Goal: Navigation & Orientation: Understand site structure

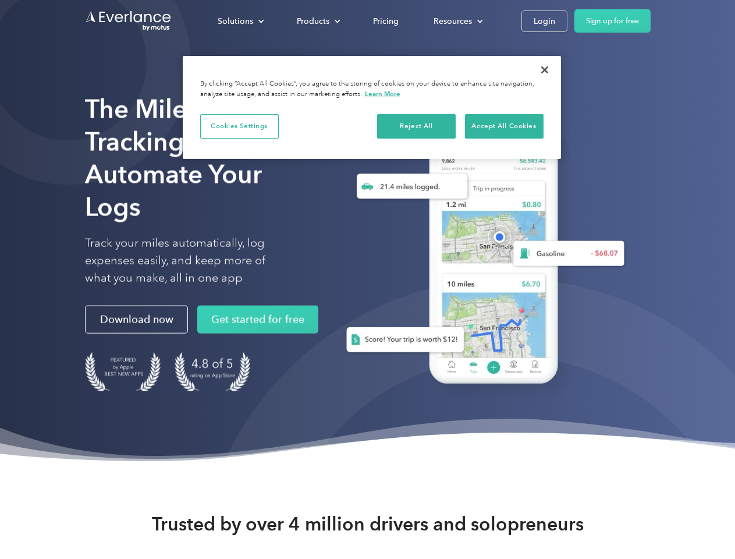
click at [240, 21] on div "Solutions" at bounding box center [236, 21] width 36 height 15
click at [317, 21] on div "Products" at bounding box center [313, 21] width 33 height 15
click at [457, 21] on div "Resources" at bounding box center [453, 21] width 38 height 15
click at [239, 126] on button "Cookies Settings" at bounding box center [239, 126] width 79 height 24
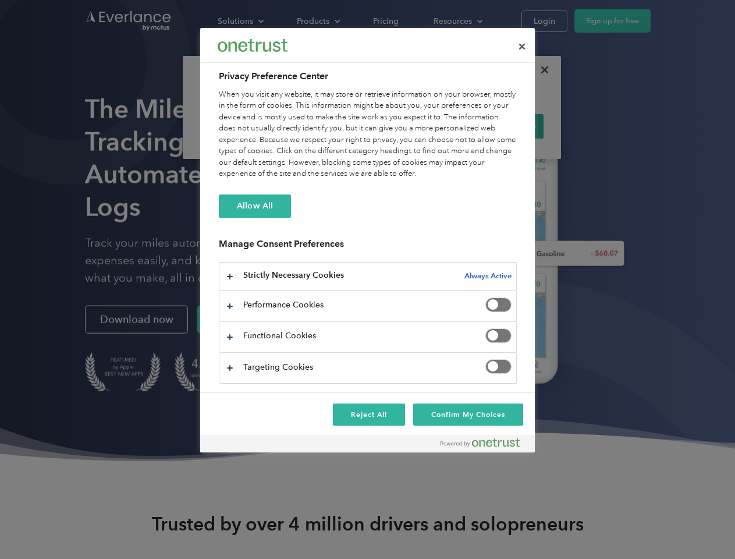
click at [417, 126] on div "When you visit any website, it may store or retrieve information on your browse…" at bounding box center [368, 134] width 298 height 91
click at [504, 126] on div "When you visit any website, it may store or retrieve information on your browse…" at bounding box center [368, 134] width 298 height 91
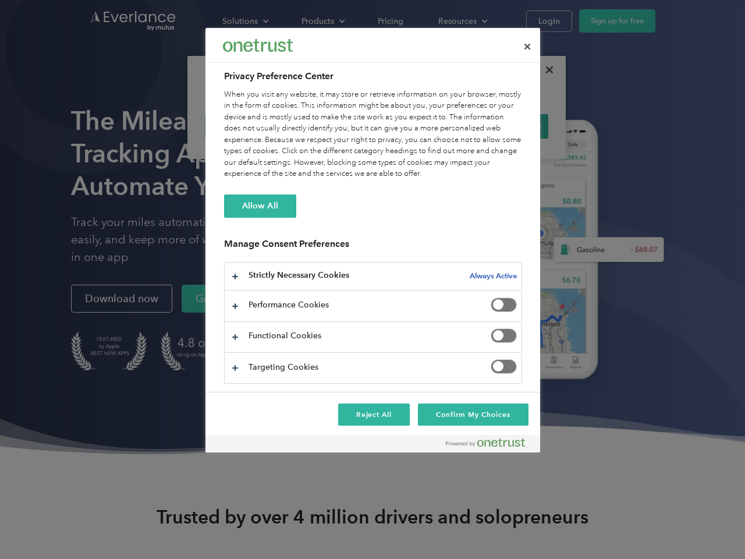
click at [545, 70] on div at bounding box center [372, 279] width 745 height 559
